Goal: Task Accomplishment & Management: Use online tool/utility

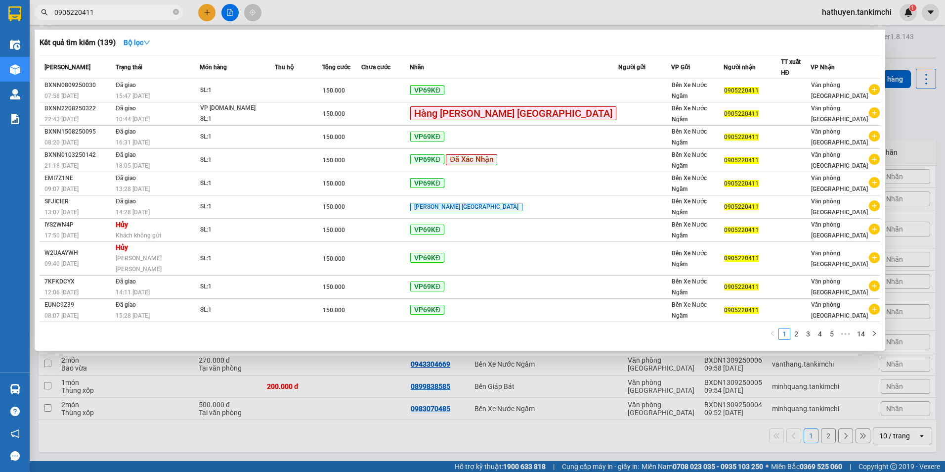
type input "0905220411"
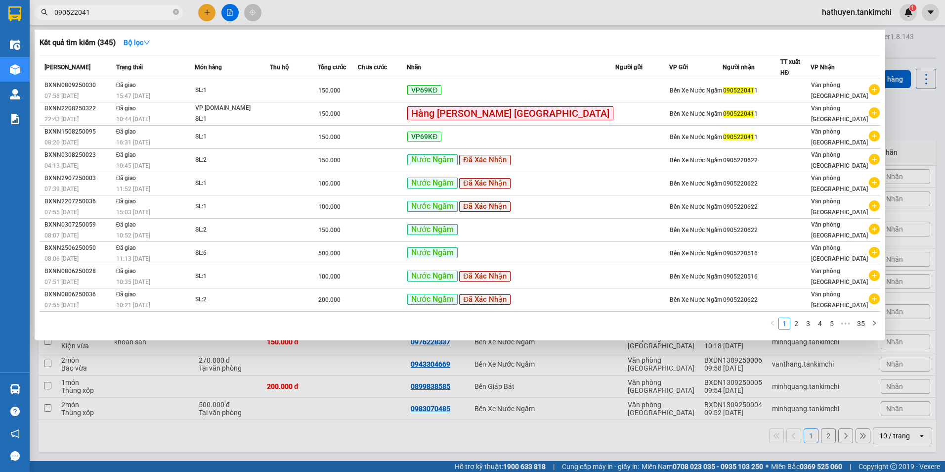
type input "0905220411"
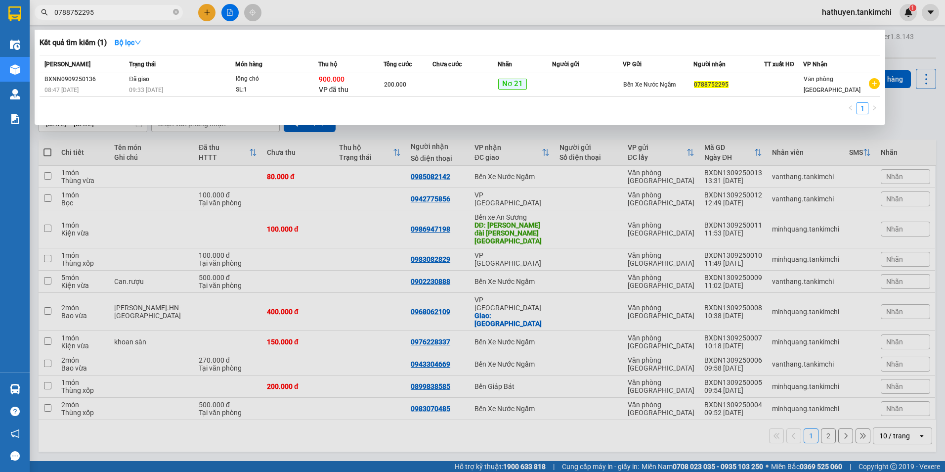
click at [80, 11] on input "0788752295" at bounding box center [112, 12] width 117 height 11
type input "0788752295"
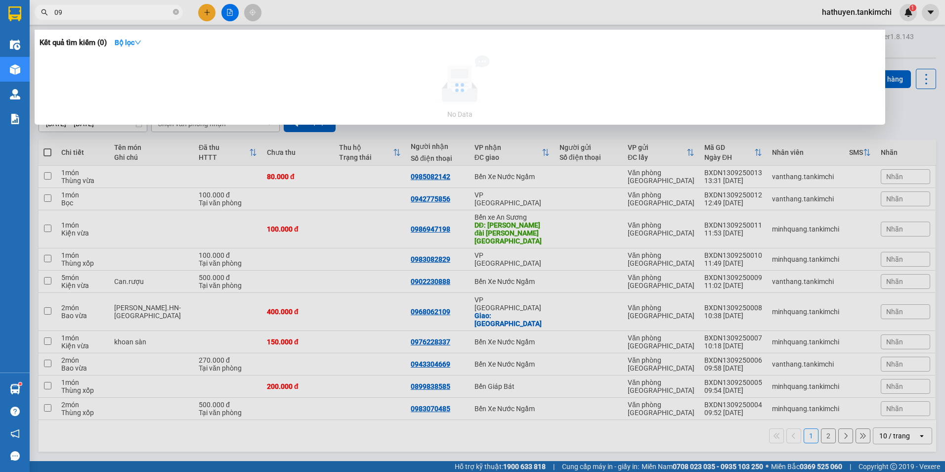
type input "0"
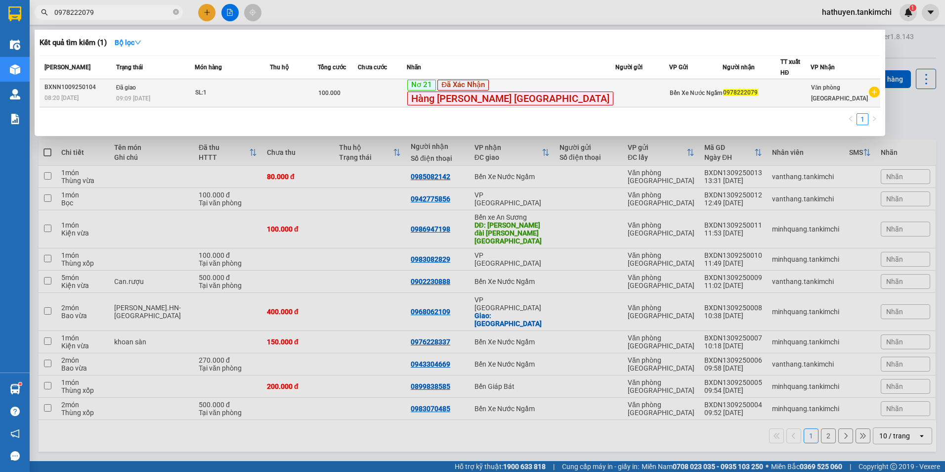
type input "0978222079"
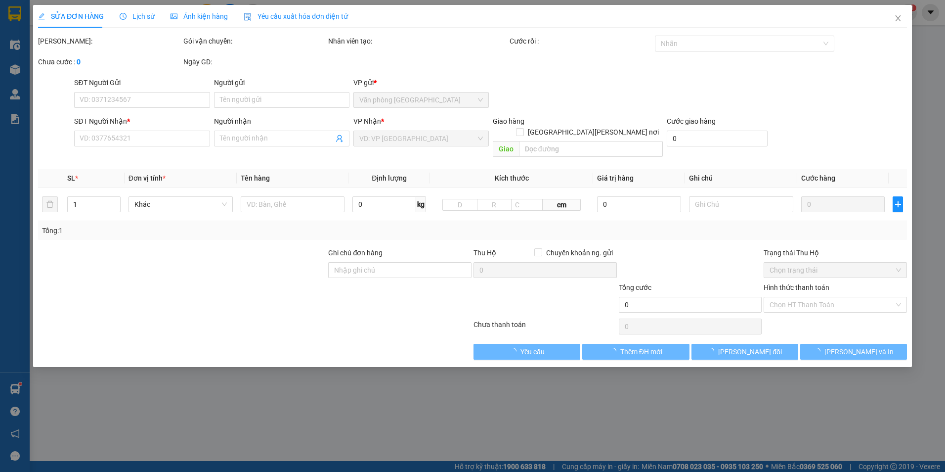
type input "0978222079"
type input "100.000"
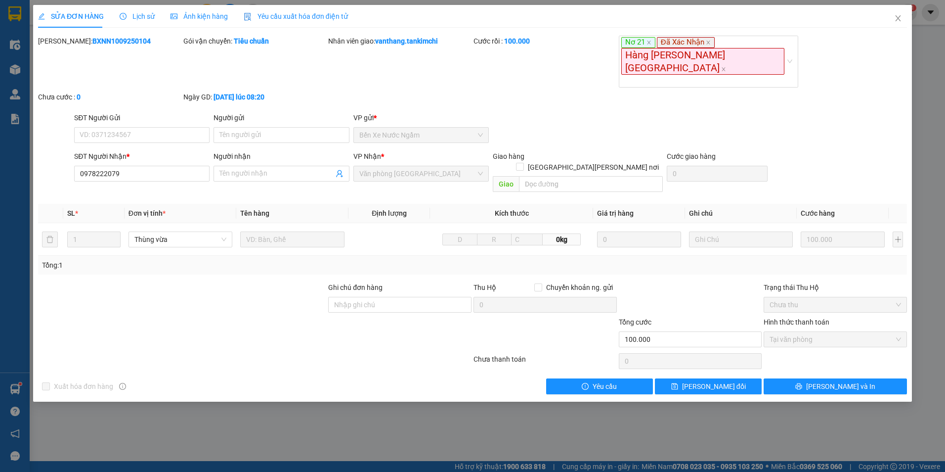
click at [149, 11] on div "Lịch sử" at bounding box center [137, 16] width 35 height 11
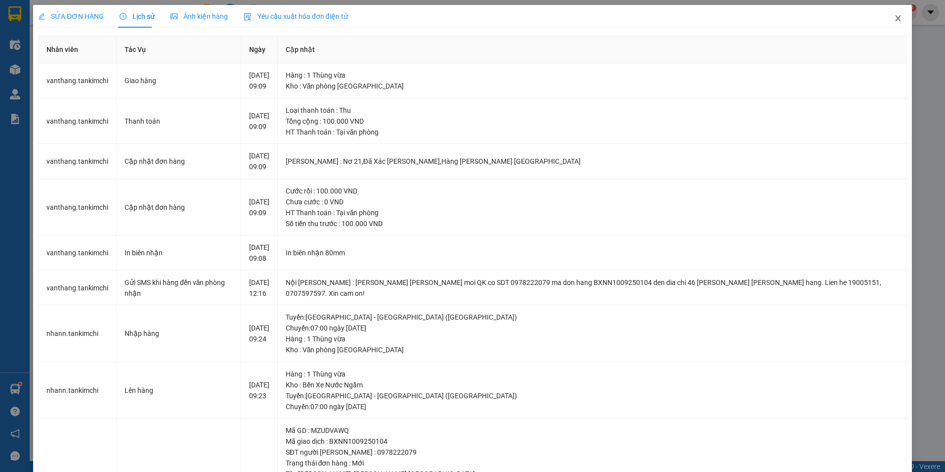
click at [896, 20] on span "Close" at bounding box center [898, 19] width 28 height 28
